Goal: Information Seeking & Learning: Find specific fact

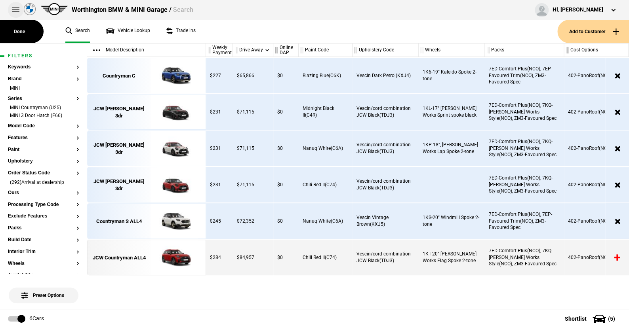
click at [15, 8] on button at bounding box center [16, 10] width 16 height 16
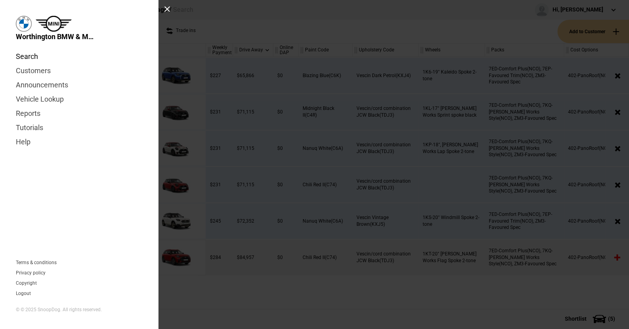
click at [31, 57] on link "Search" at bounding box center [79, 57] width 127 height 14
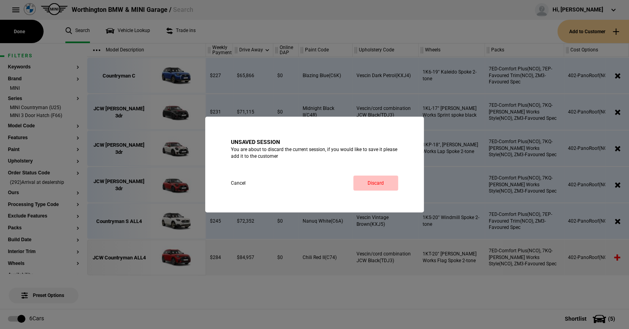
click at [374, 181] on link "Discard" at bounding box center [375, 183] width 45 height 15
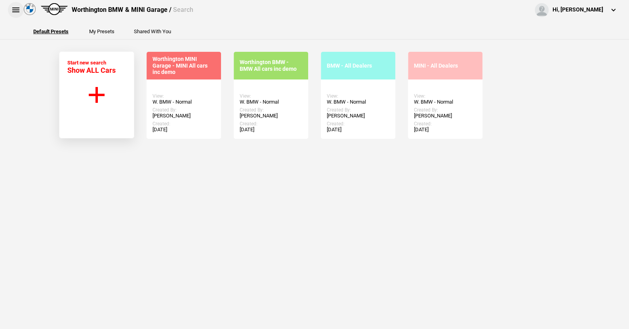
click at [12, 10] on button at bounding box center [16, 10] width 16 height 16
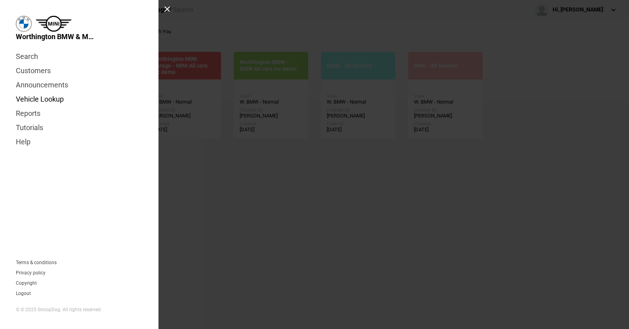
click at [53, 97] on link "Vehicle Lookup" at bounding box center [79, 99] width 127 height 14
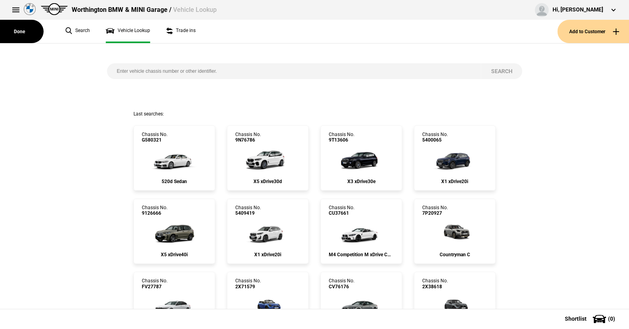
click at [141, 74] on input "search" at bounding box center [294, 71] width 374 height 16
type input "5316188"
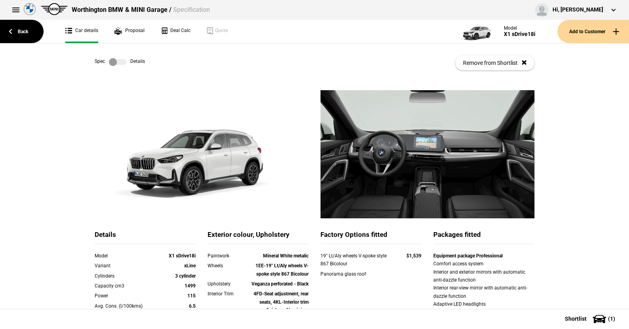
click at [120, 62] on label at bounding box center [117, 62] width 17 height 8
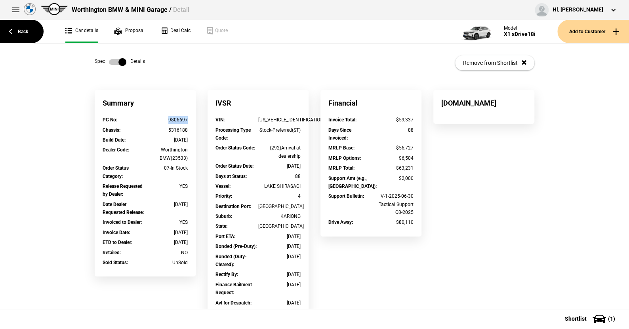
drag, startPoint x: 187, startPoint y: 121, endPoint x: 166, endPoint y: 120, distance: 21.0
click at [166, 120] on div "PC No : 9806697" at bounding box center [145, 121] width 97 height 10
copy div "9806697"
click at [23, 30] on link "Back" at bounding box center [22, 31] width 44 height 23
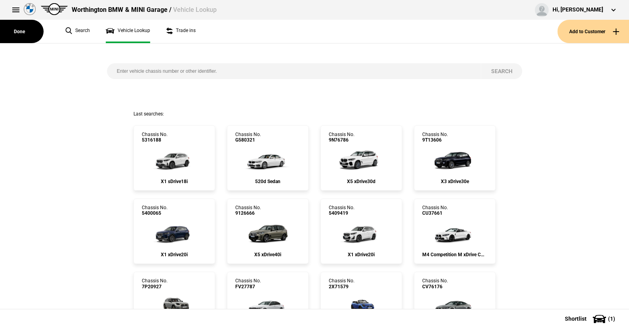
click at [126, 70] on input "search" at bounding box center [294, 71] width 374 height 16
type input "n352043"
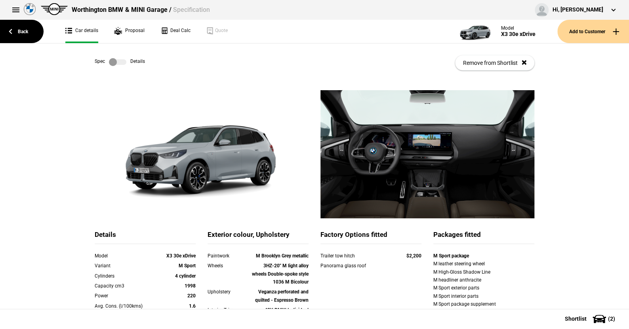
click at [122, 63] on label at bounding box center [117, 62] width 17 height 8
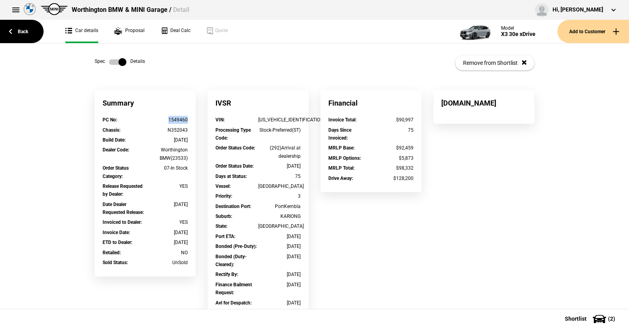
drag, startPoint x: 187, startPoint y: 120, endPoint x: 165, endPoint y: 120, distance: 21.4
click at [165, 120] on div "PC No : 1549460" at bounding box center [145, 121] width 97 height 10
copy div "1549460"
click at [21, 29] on link "Back" at bounding box center [22, 31] width 44 height 23
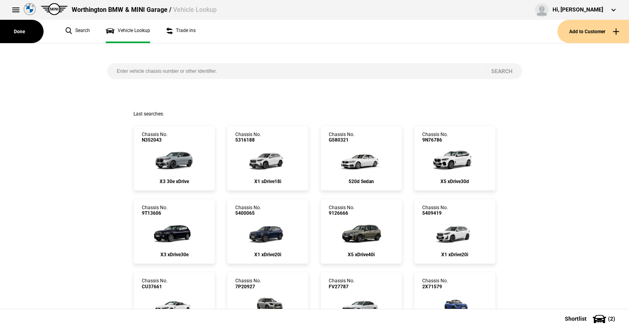
click at [114, 70] on input "search" at bounding box center [294, 71] width 374 height 16
type input "9011408"
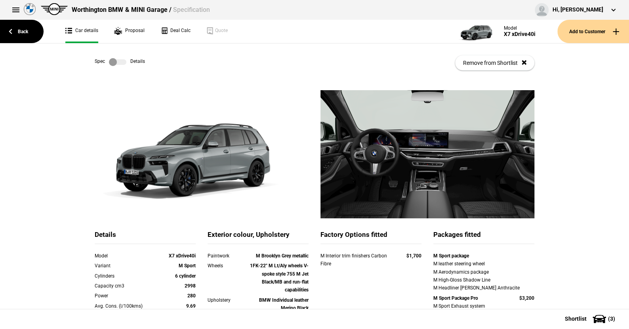
click at [120, 60] on label at bounding box center [117, 62] width 17 height 8
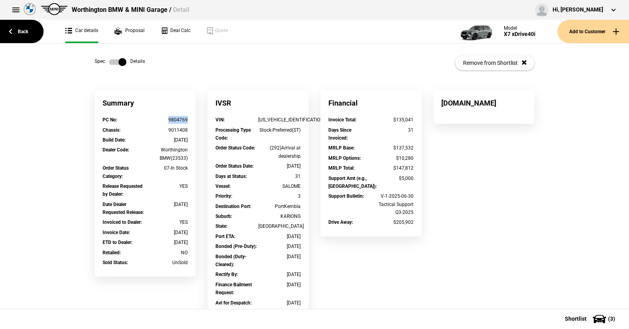
drag, startPoint x: 183, startPoint y: 121, endPoint x: 166, endPoint y: 121, distance: 17.8
click at [166, 121] on div "PC No : 9804769" at bounding box center [145, 121] width 97 height 10
copy div "9804769"
click at [24, 30] on link "Back" at bounding box center [22, 31] width 44 height 23
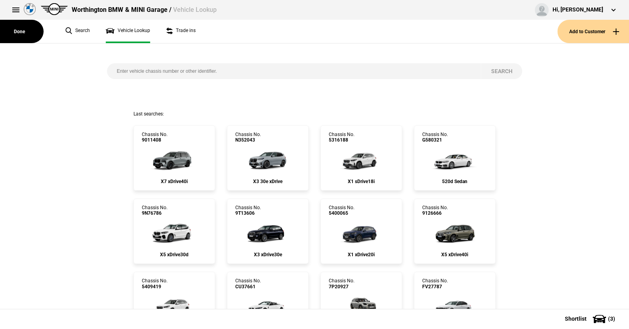
click at [110, 71] on input "search" at bounding box center [294, 71] width 374 height 16
type input "n352181"
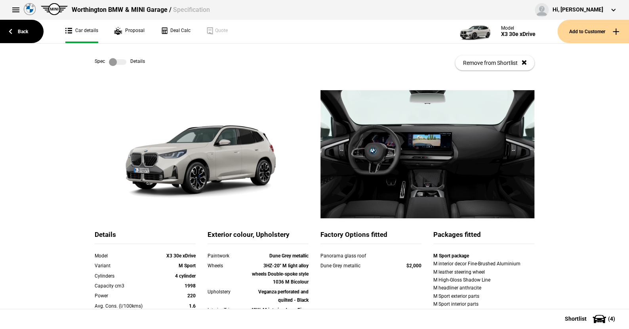
click at [120, 61] on label at bounding box center [117, 62] width 17 height 8
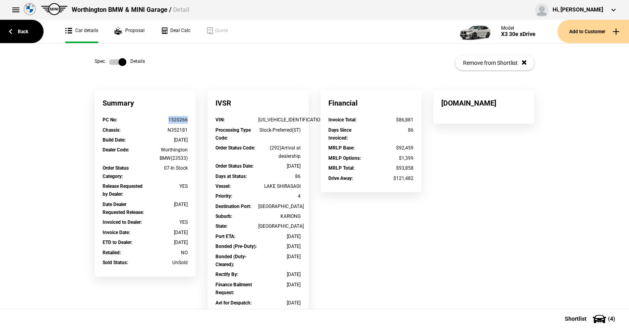
drag, startPoint x: 186, startPoint y: 119, endPoint x: 162, endPoint y: 120, distance: 23.8
click at [162, 120] on div "PC No : 1520266" at bounding box center [145, 121] width 97 height 10
copy div "1520266"
click at [30, 29] on link "Back" at bounding box center [22, 31] width 44 height 23
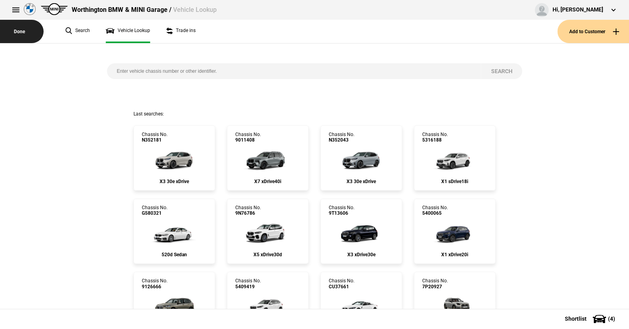
click at [18, 35] on button "Done" at bounding box center [22, 31] width 44 height 23
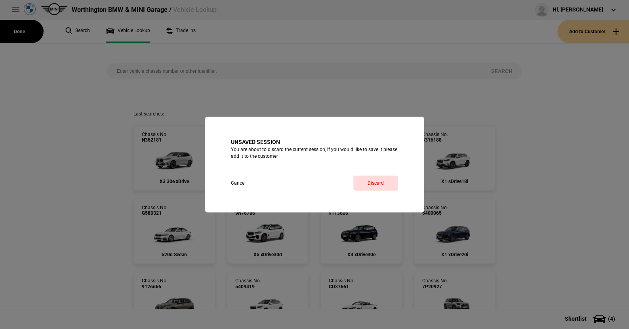
click at [236, 184] on button "Cancel" at bounding box center [245, 183] width 29 height 15
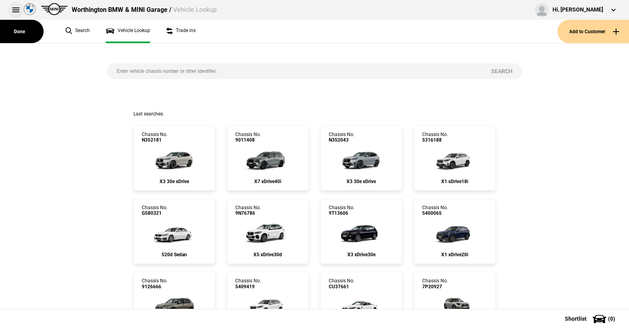
click at [9, 11] on button at bounding box center [16, 10] width 16 height 16
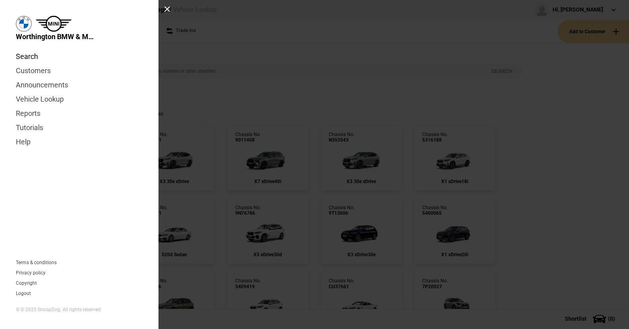
click at [32, 55] on link "Search" at bounding box center [79, 57] width 127 height 14
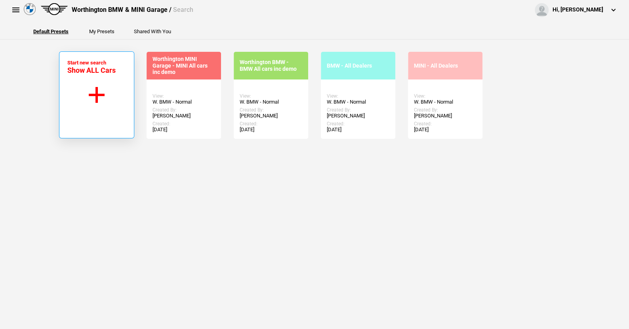
click at [96, 93] on button "Start new search Show ALL Cars" at bounding box center [96, 94] width 75 height 87
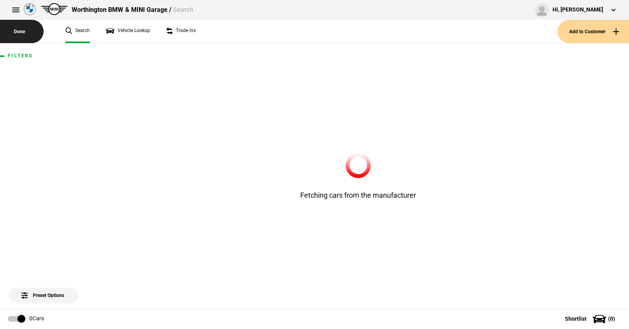
click at [13, 33] on button "Done" at bounding box center [22, 31] width 44 height 23
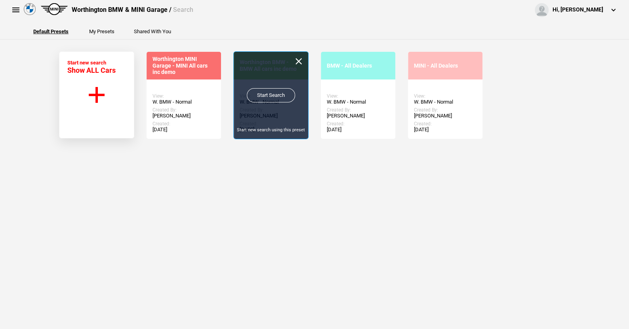
click at [270, 95] on link "Start Search" at bounding box center [271, 95] width 48 height 14
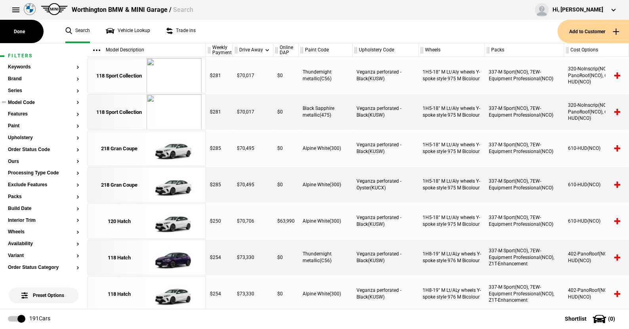
click at [21, 106] on section "Model Code" at bounding box center [43, 106] width 71 height 12
click at [70, 101] on button "Model Code" at bounding box center [43, 103] width 71 height 6
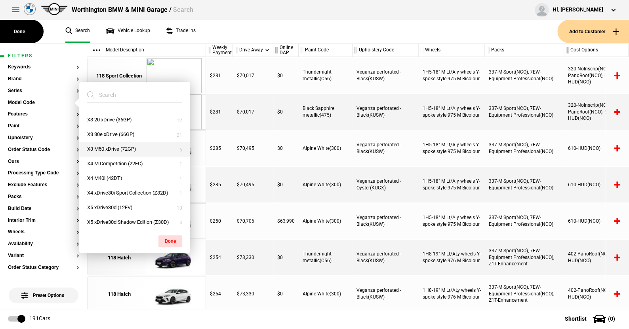
scroll to position [515, 0]
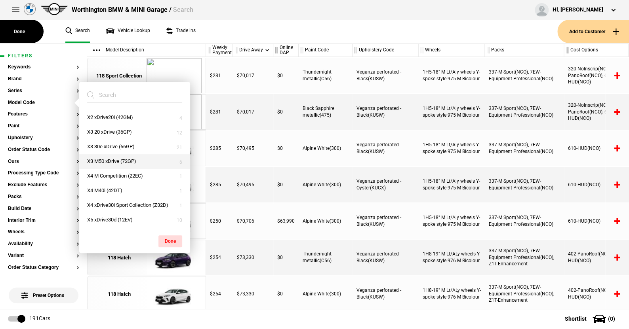
click at [112, 159] on button "X3 M50 xDrive (72GP)" at bounding box center [134, 161] width 111 height 15
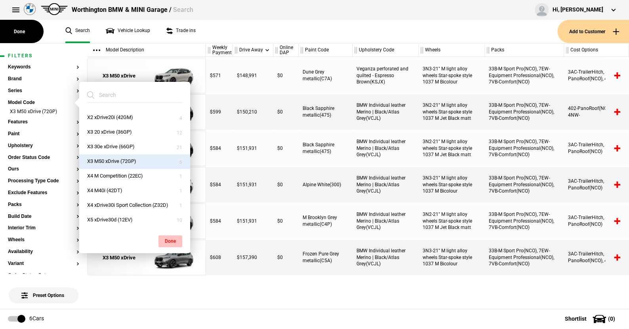
click at [167, 242] on button "Done" at bounding box center [170, 242] width 24 height 12
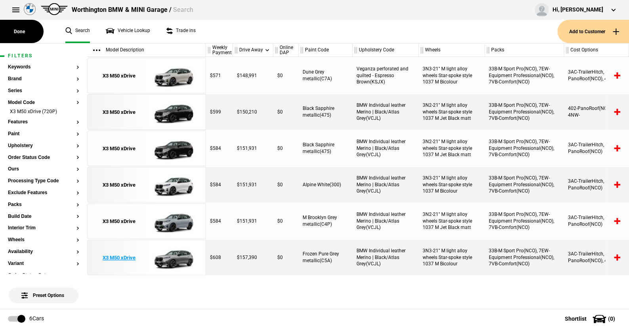
click at [137, 258] on link "X3 M50 xDrive" at bounding box center [118, 258] width 55 height 36
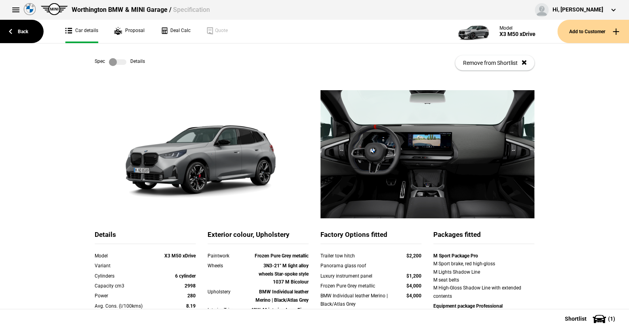
click at [116, 66] on label at bounding box center [117, 62] width 17 height 8
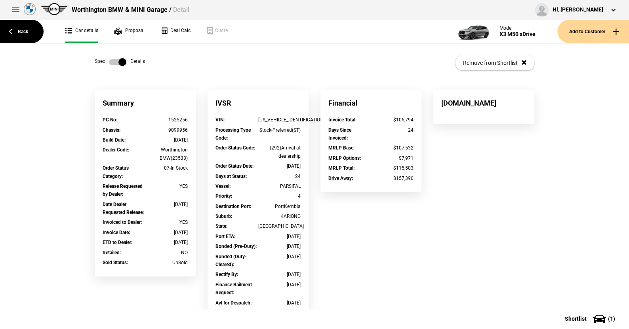
click at [110, 60] on label at bounding box center [117, 62] width 17 height 8
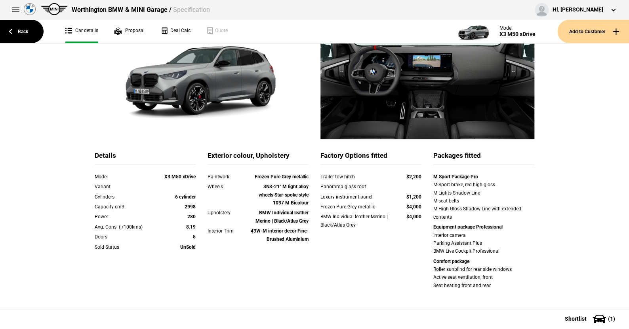
scroll to position [40, 0]
